Goal: Understand process/instructions: Learn how to perform a task or action

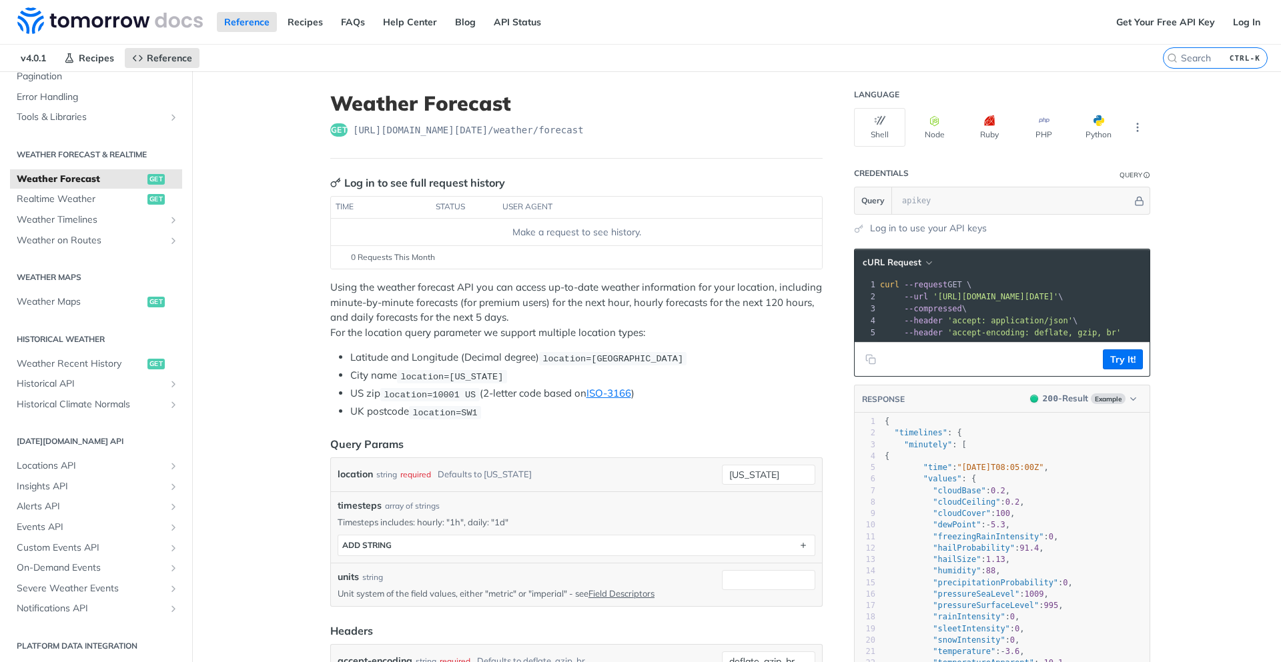
scroll to position [224, 0]
click at [77, 389] on link "Historical API" at bounding box center [96, 382] width 172 height 20
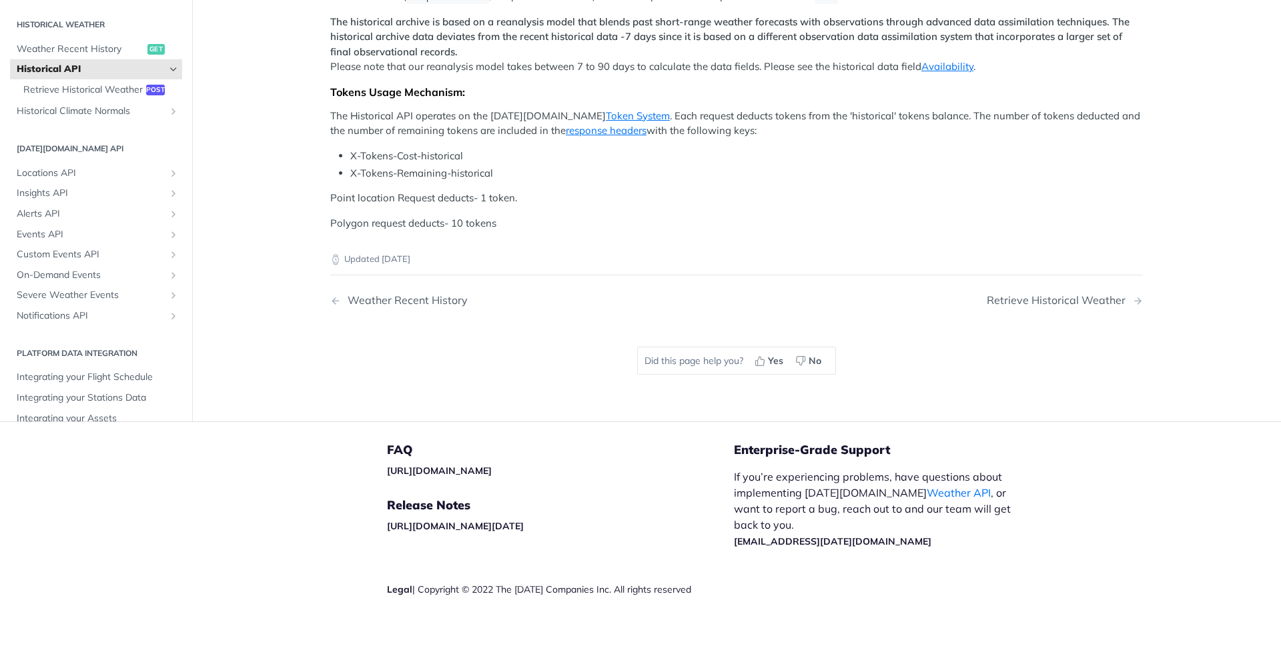
scroll to position [600, 0]
click at [77, 56] on span "Weather Recent History" at bounding box center [80, 49] width 127 height 13
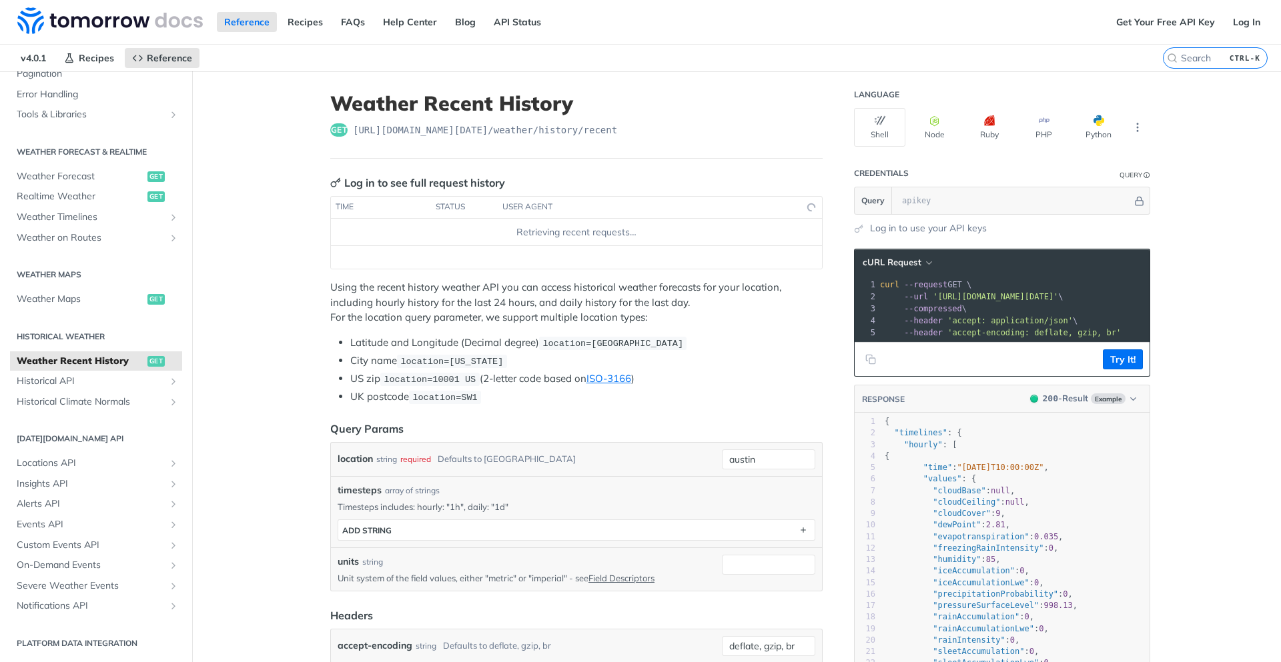
scroll to position [120, 0]
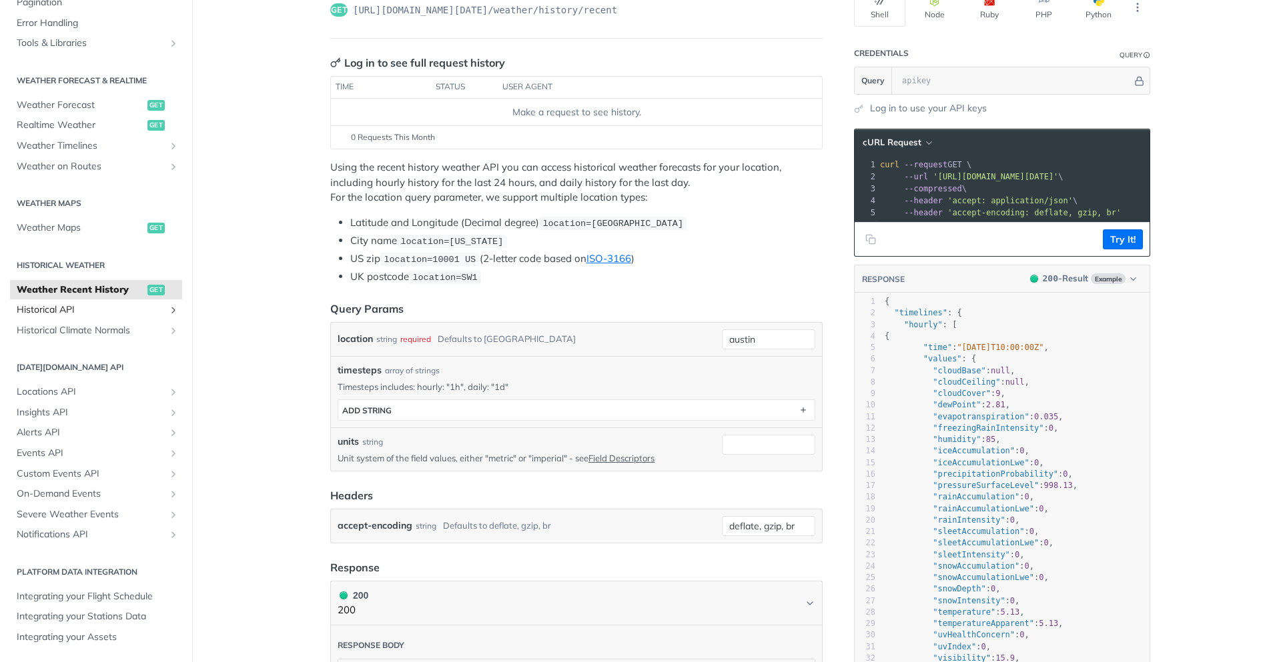
click at [42, 304] on span "Historical API" at bounding box center [91, 309] width 148 height 13
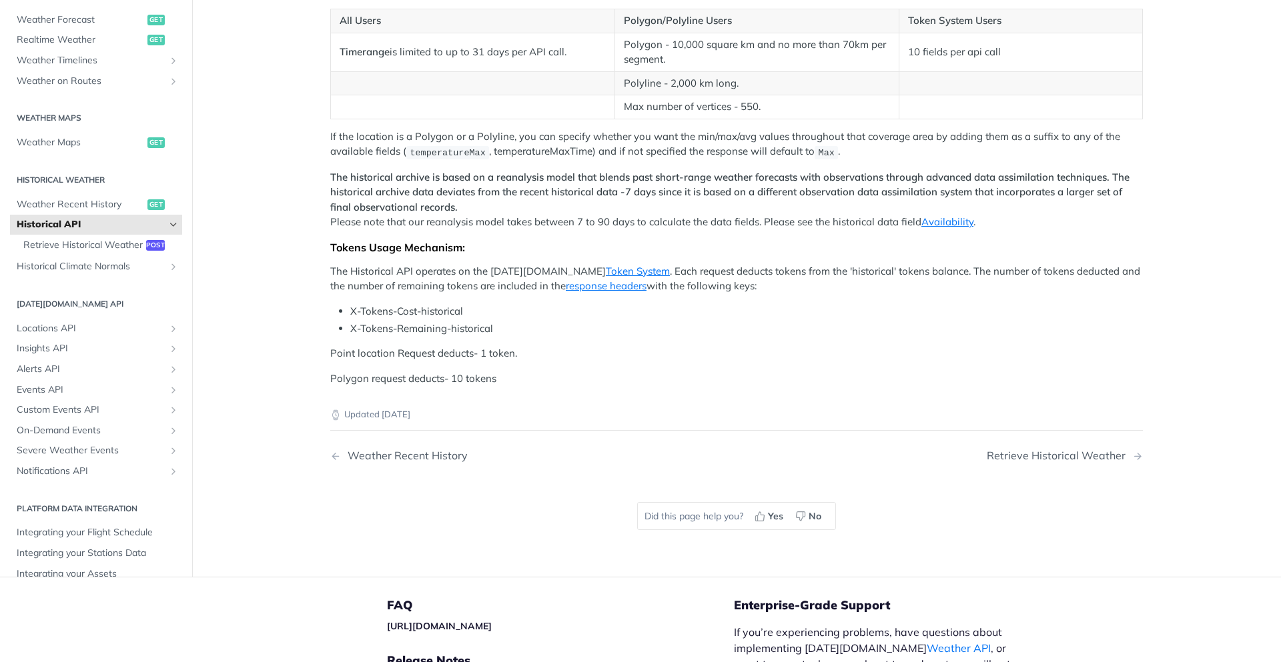
scroll to position [360, 0]
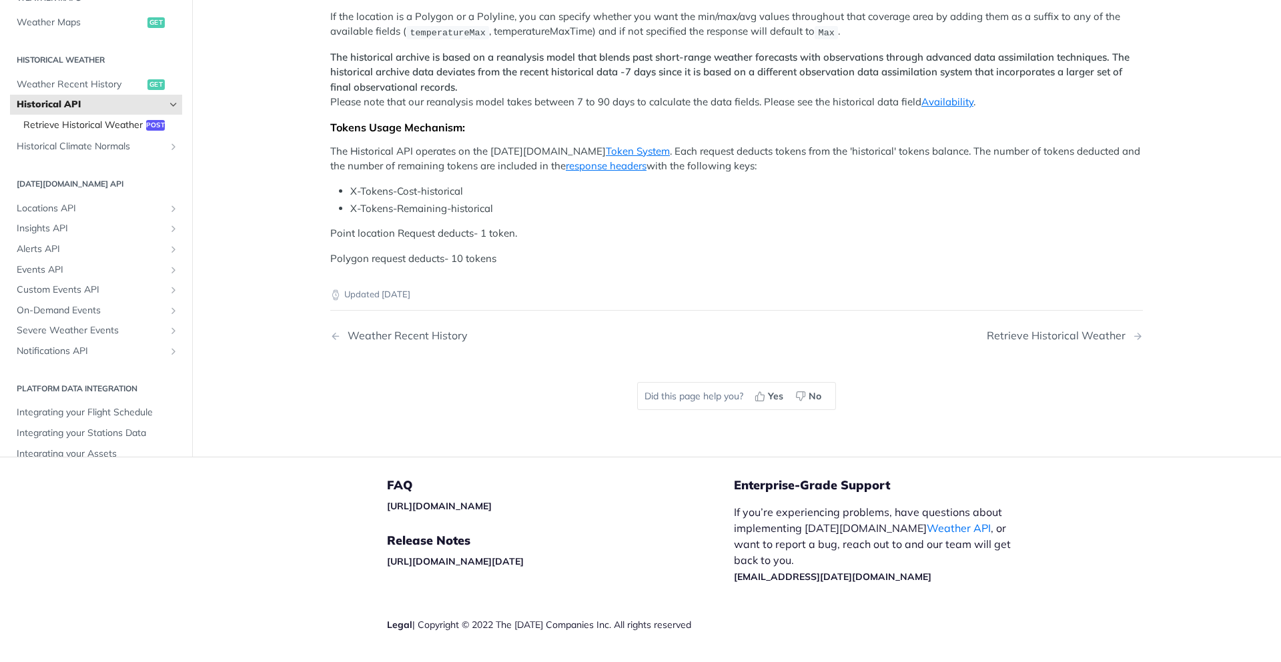
click at [83, 132] on span "Retrieve Historical Weather" at bounding box center [82, 125] width 119 height 13
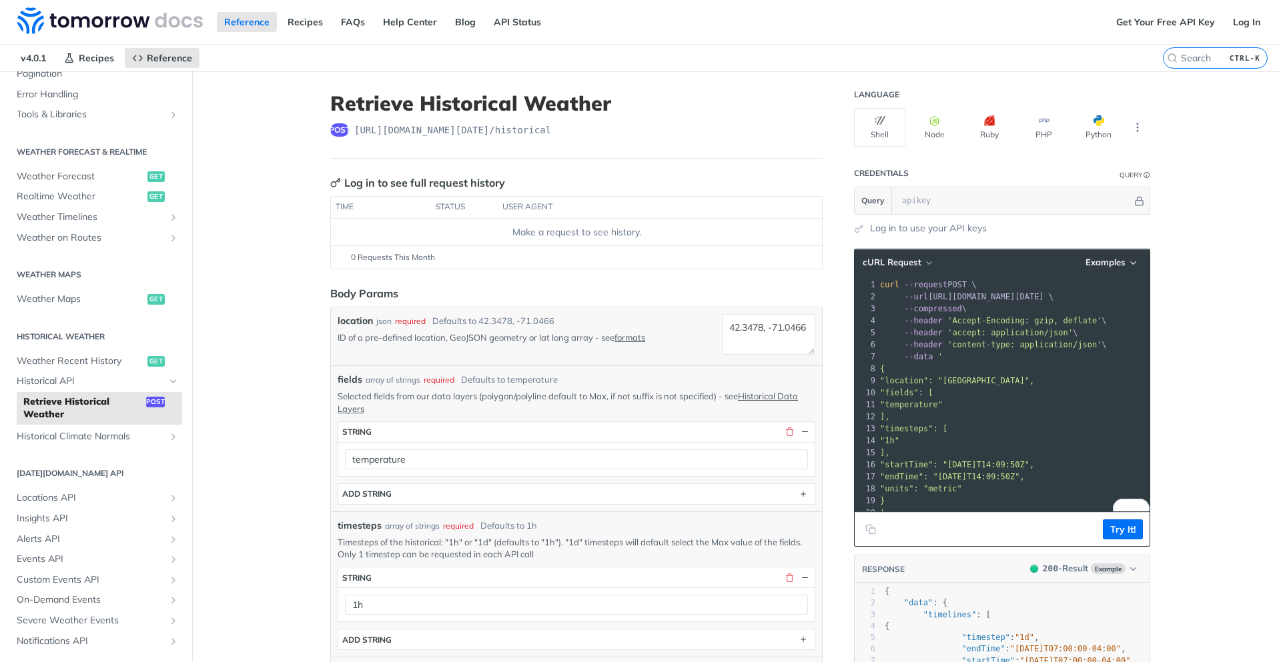
drag, startPoint x: 1107, startPoint y: 298, endPoint x: 929, endPoint y: 293, distance: 178.2
click at [929, 293] on span "--url https://api.tomorrow.io/v4/historical \" at bounding box center [966, 296] width 173 height 9
click at [865, 535] on icon "Copy to clipboard" at bounding box center [870, 529] width 11 height 11
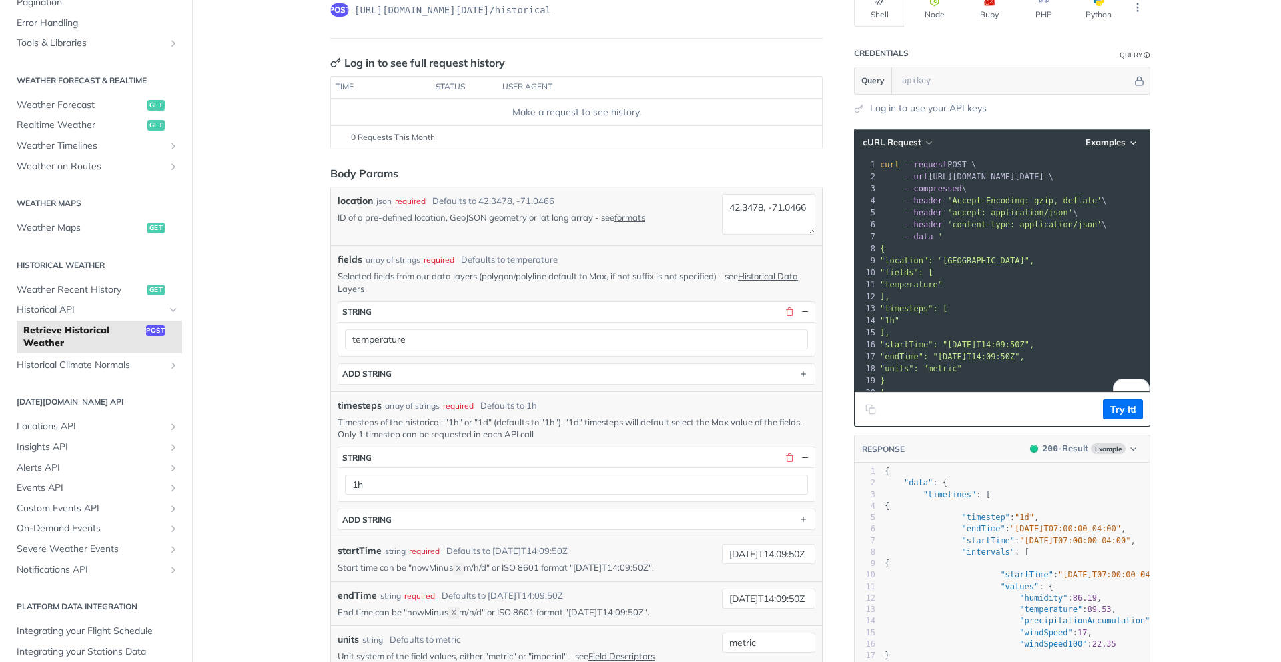
scroll to position [119, 0]
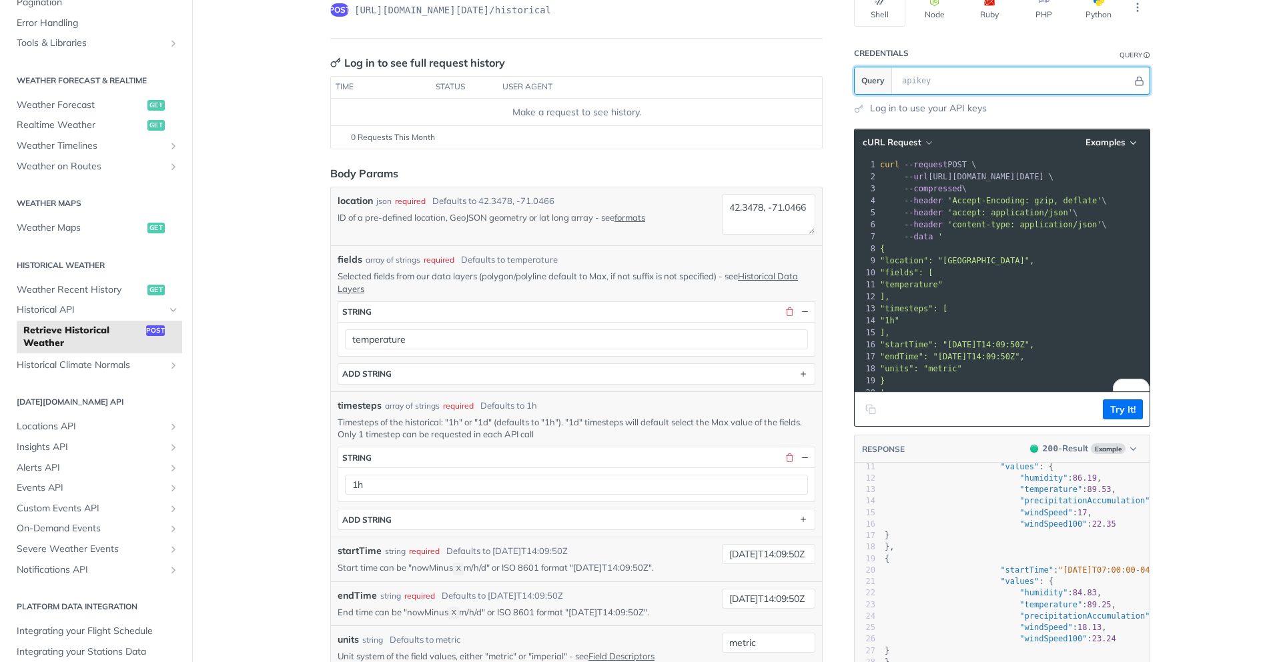
click at [922, 77] on input "text" at bounding box center [1013, 80] width 237 height 27
paste input "CpiZnliLbfzoLbVCqn9YdLWtZznhdMox"
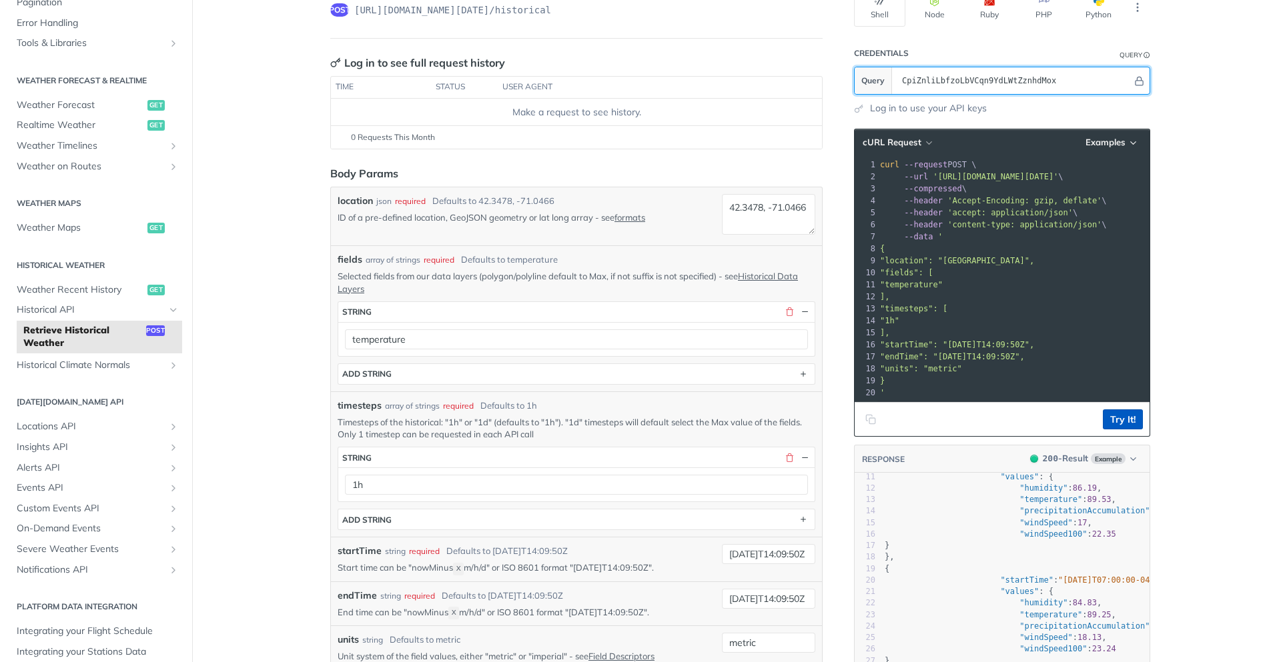
type input "CpiZnliLbfzoLbVCqn9YdLWtZznhdMox"
click at [1130, 430] on button "Try It!" at bounding box center [1123, 420] width 40 height 20
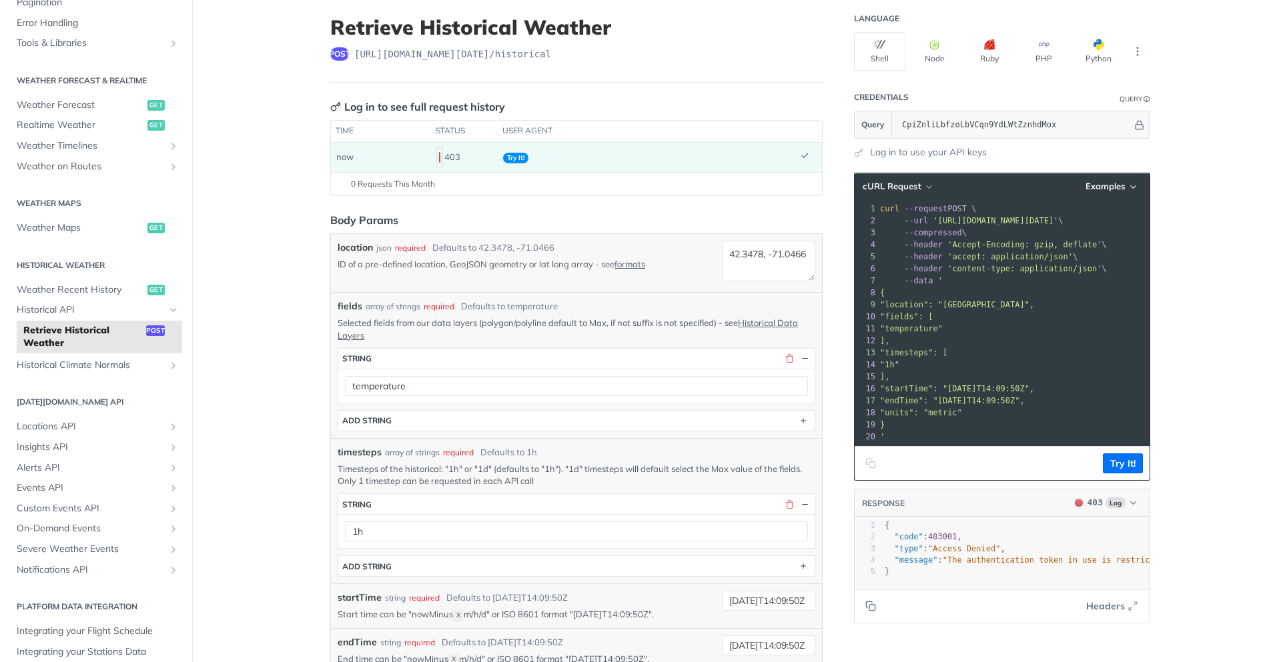
scroll to position [120, 0]
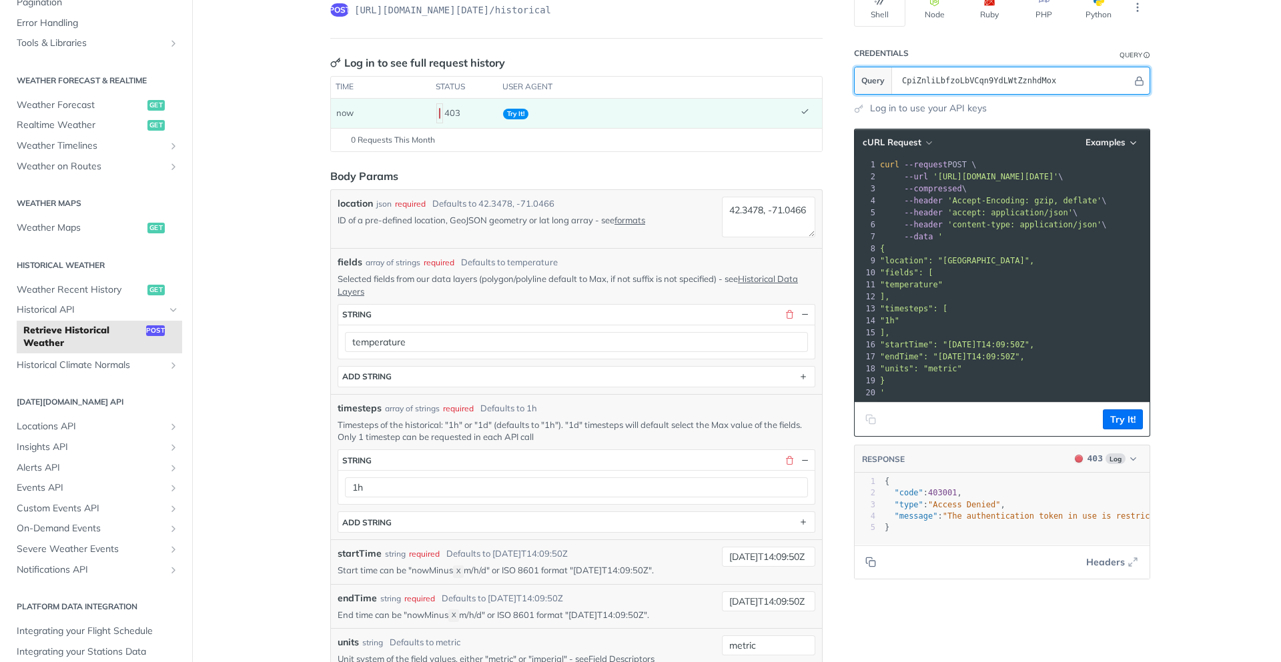
click at [1054, 82] on input "CpiZnliLbfzoLbVCqn9YdLWtZznhdMox" at bounding box center [1013, 80] width 237 height 27
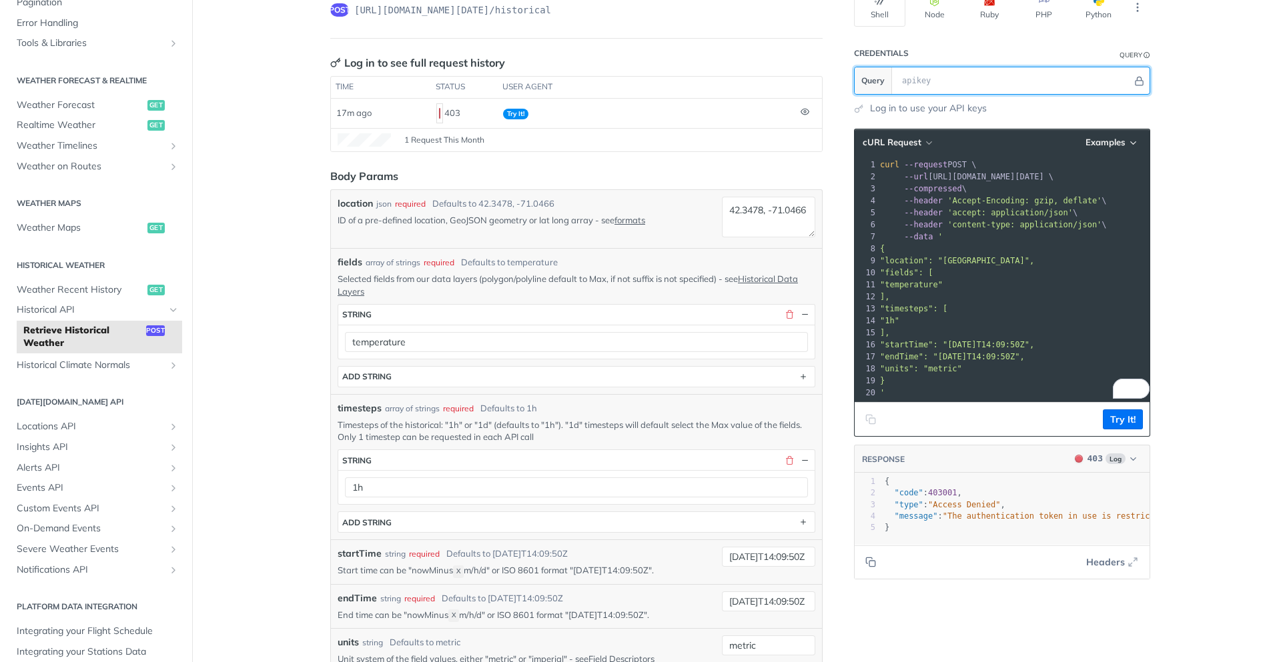
click at [922, 77] on input "text" at bounding box center [1013, 80] width 237 height 27
paste input "CpiZnliLbfzoLbVCqn9YdLWtZznhdMox"
type input "CpiZnliLbfzoLbVCqn9YdLWtZznhdMox"
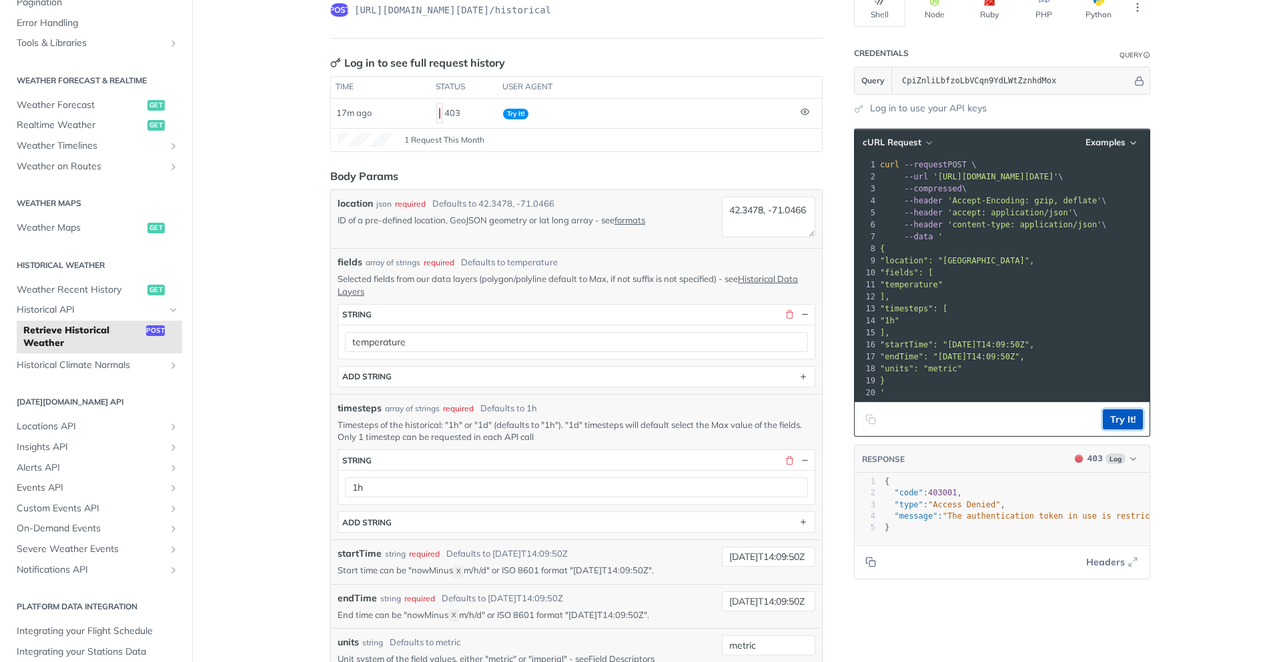
click at [1117, 430] on button "Try It!" at bounding box center [1123, 420] width 40 height 20
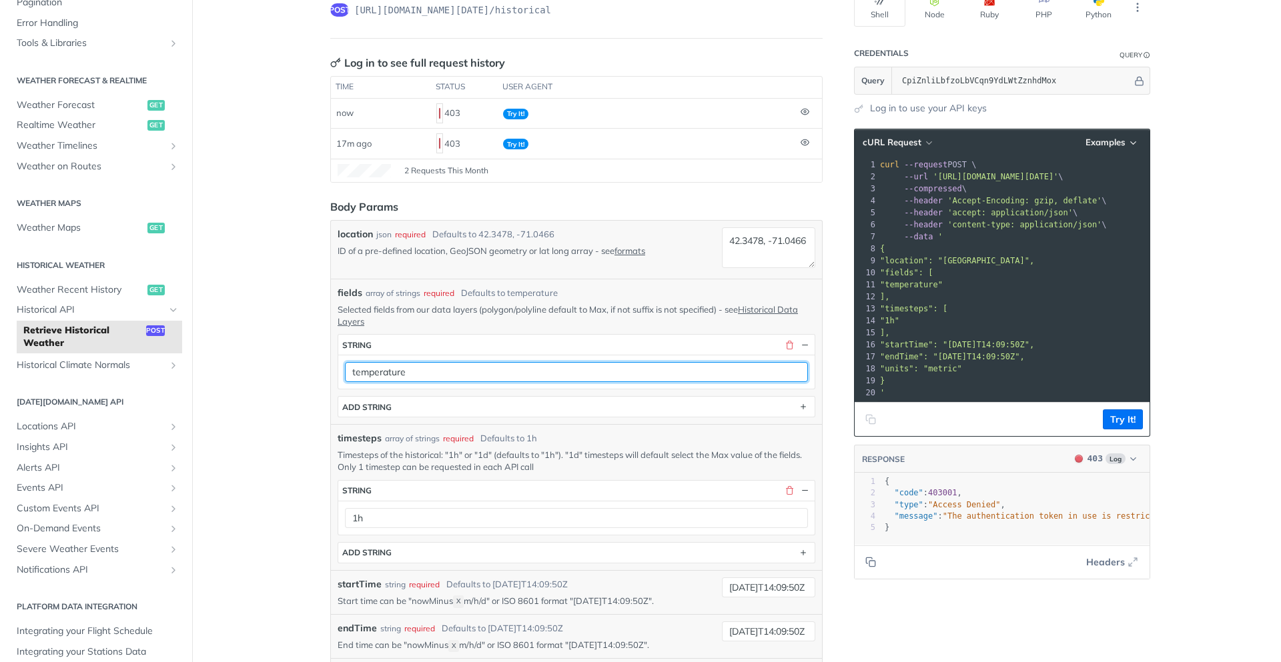
click at [635, 373] on input "temperature" at bounding box center [576, 372] width 463 height 20
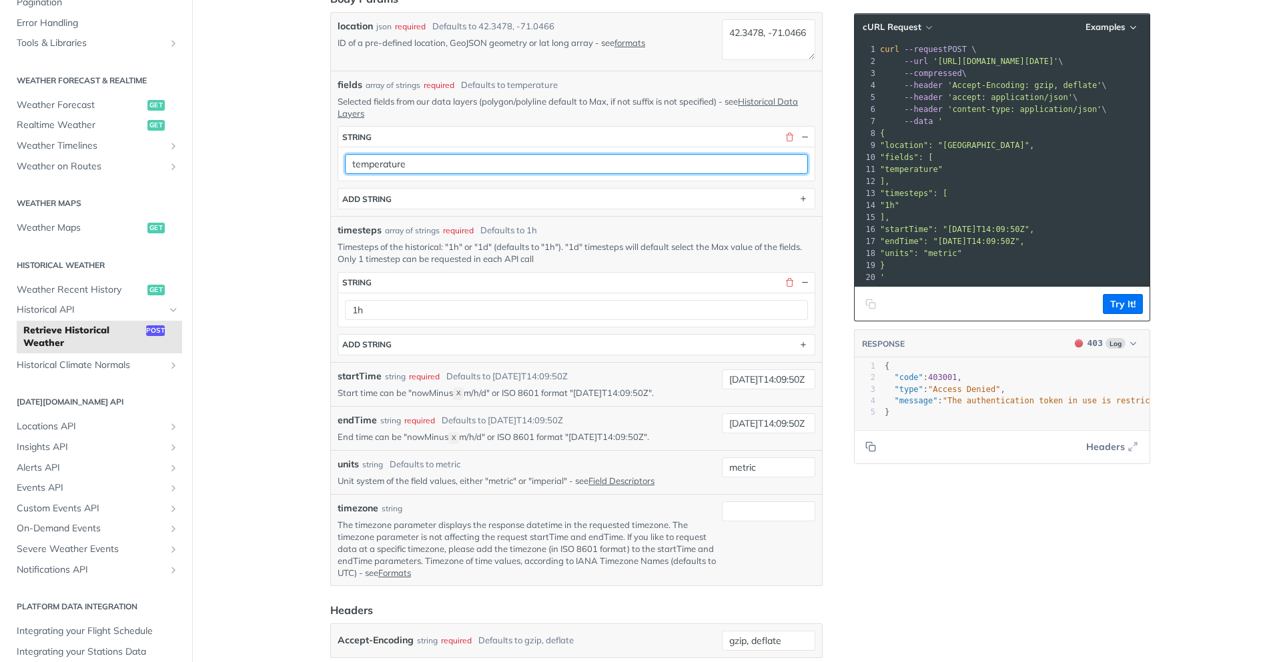
scroll to position [360, 0]
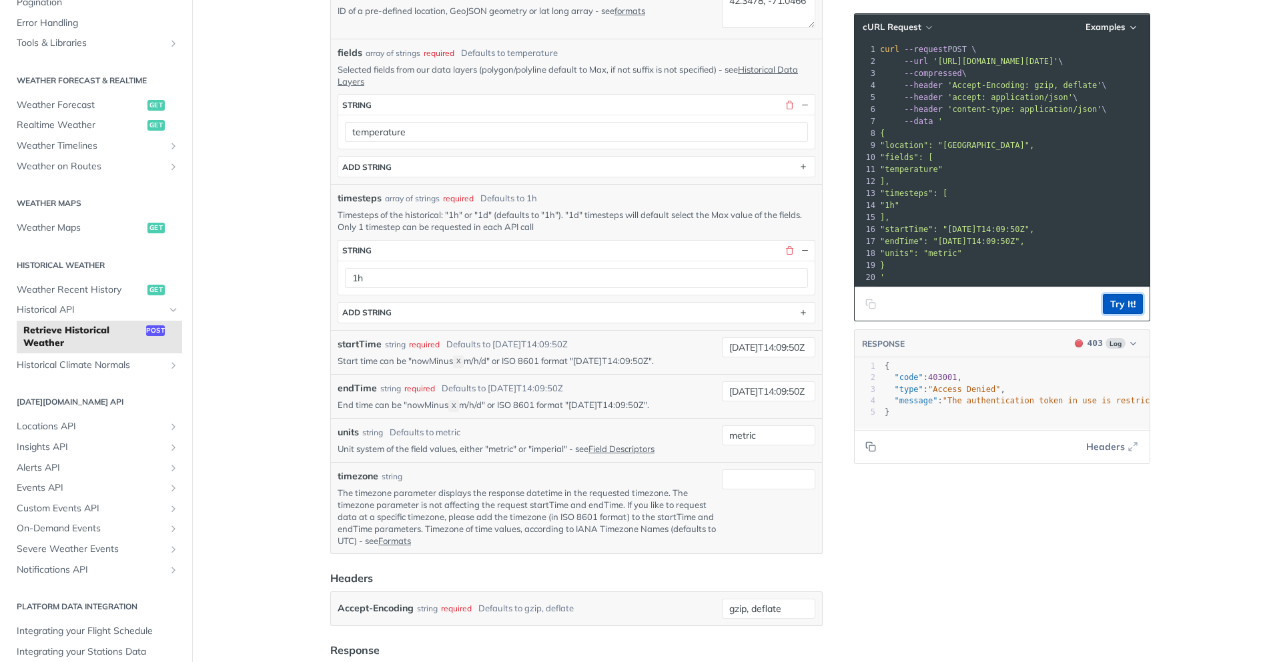
click at [1125, 314] on button "Try It!" at bounding box center [1123, 304] width 40 height 20
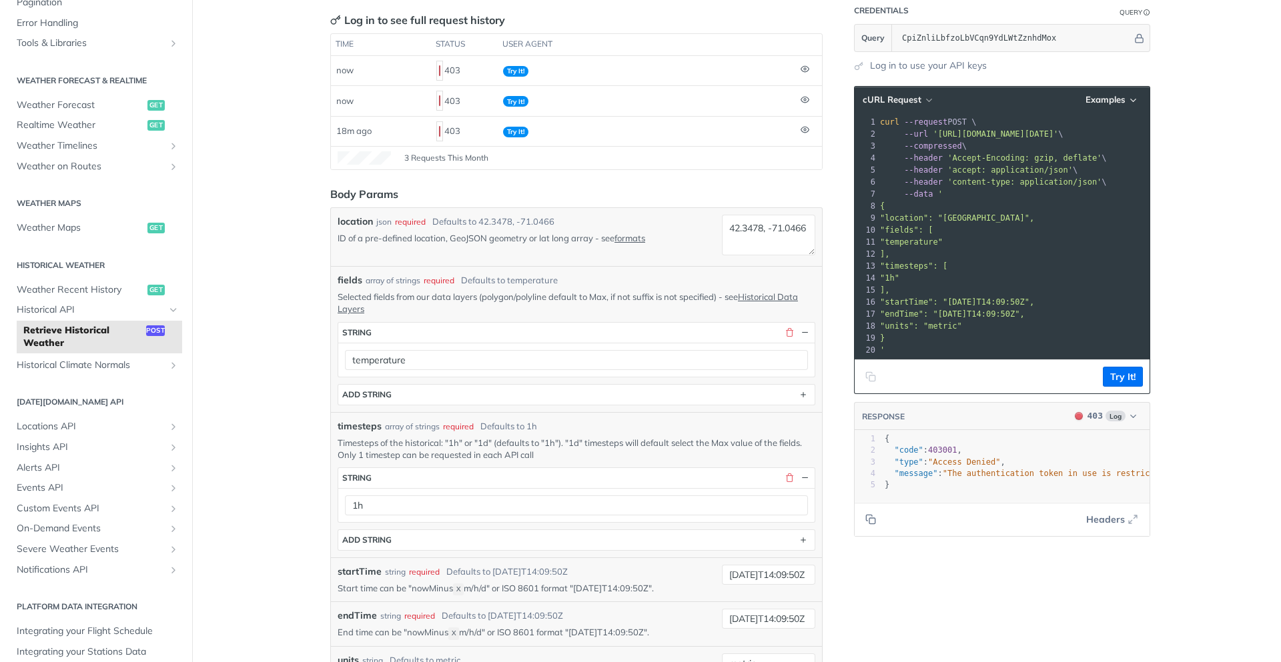
scroll to position [30, 0]
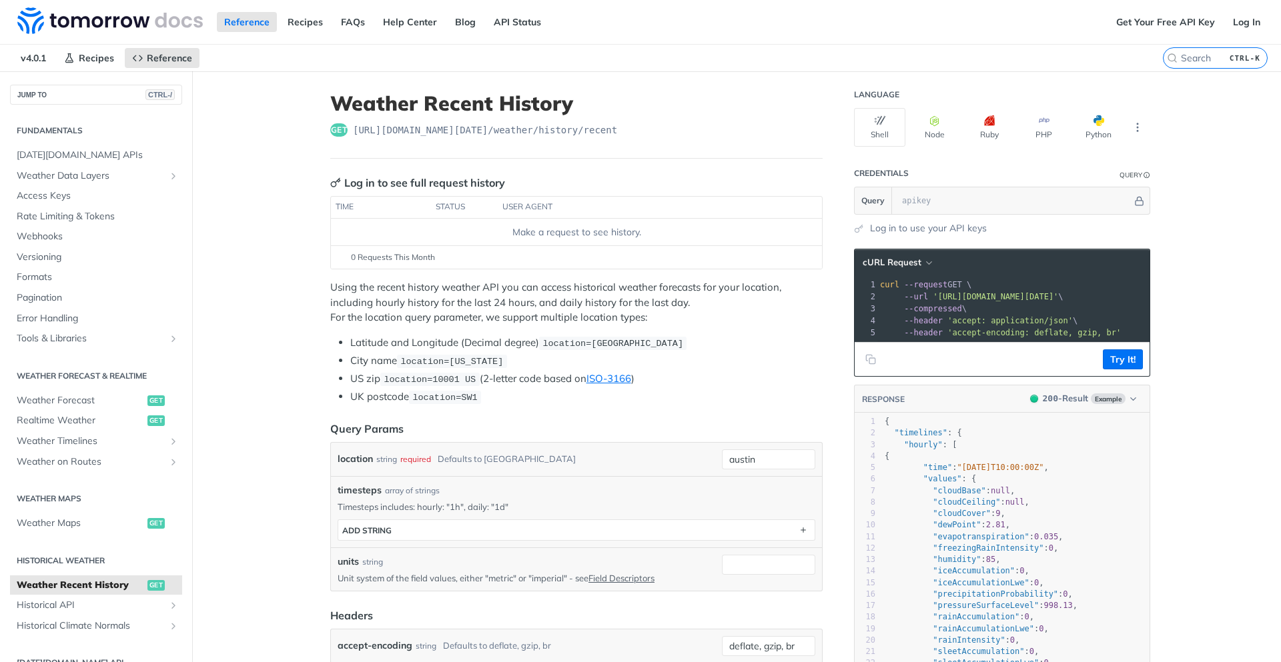
scroll to position [224, 0]
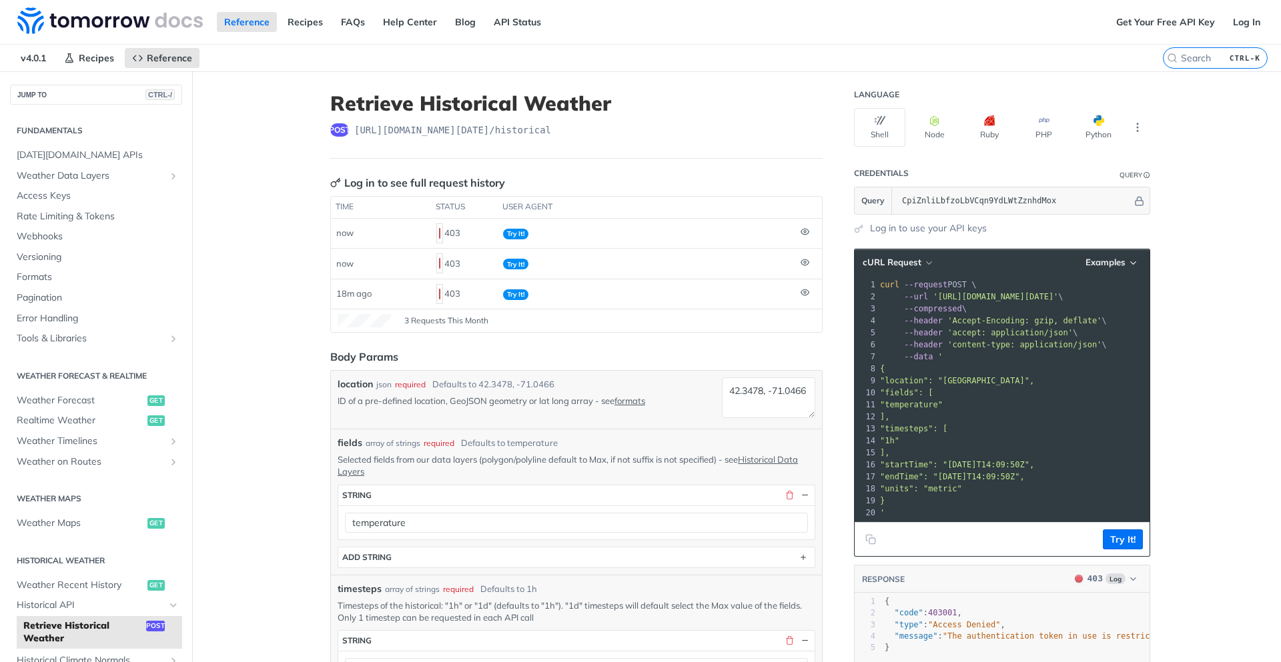
scroll to position [224, 0]
